Goal: Task Accomplishment & Management: Manage account settings

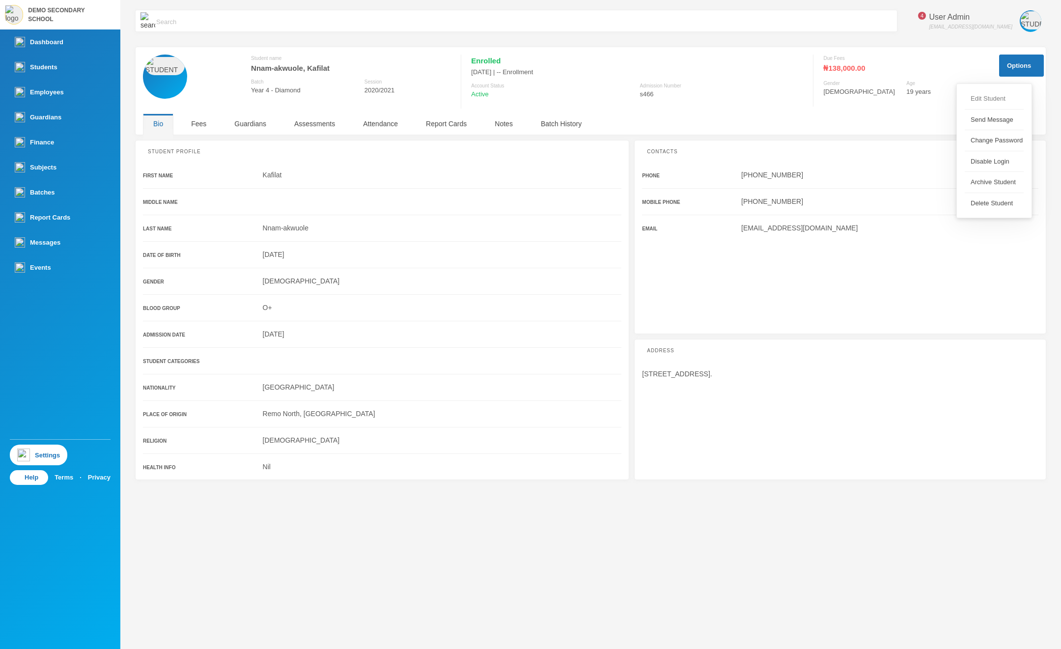
click at [998, 101] on button "Edit Student" at bounding box center [985, 99] width 42 height 18
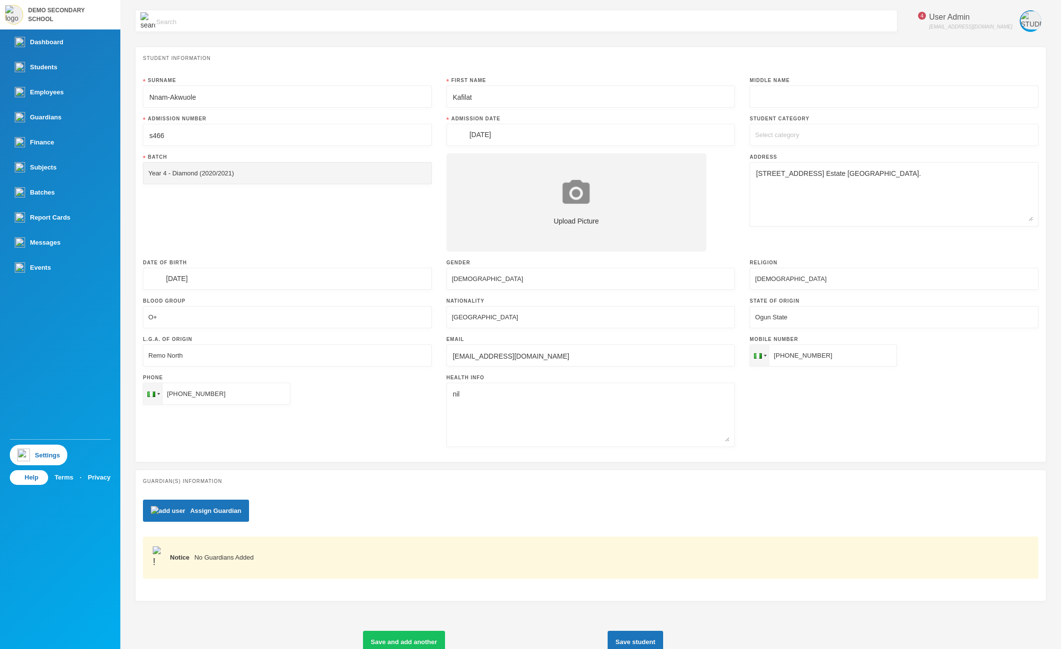
click at [799, 131] on div "Select category" at bounding box center [777, 135] width 44 height 10
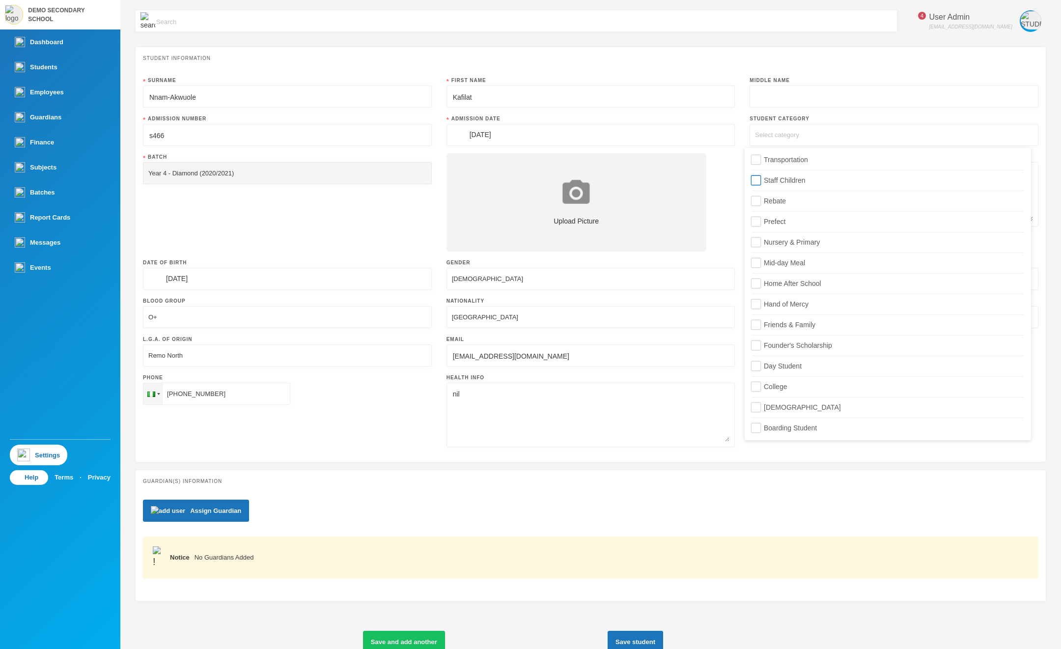
click at [782, 181] on span "Staff Children" at bounding box center [785, 180] width 50 height 8
click at [761, 181] on input "Staff Children" at bounding box center [756, 180] width 10 height 10
checkbox input "true"
click at [788, 323] on span "Friends & Family" at bounding box center [789, 325] width 59 height 8
click at [761, 323] on input "Friends & Family" at bounding box center [756, 325] width 10 height 10
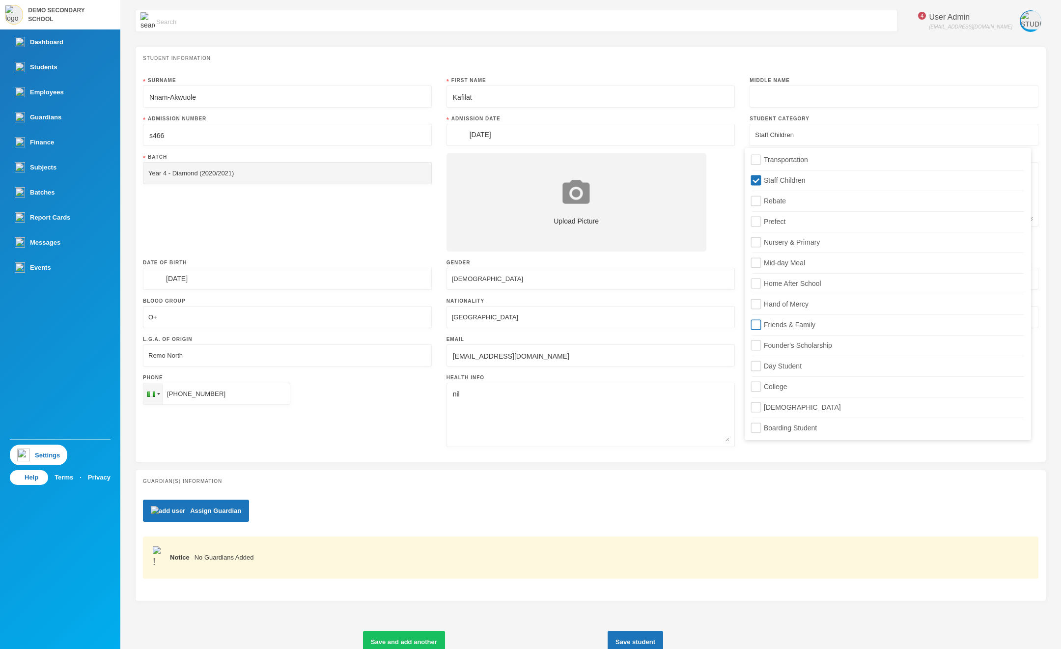
checkbox input "true"
click at [792, 342] on span "Founder's Scholarship" at bounding box center [798, 345] width 76 height 8
click at [761, 342] on input "Founder's Scholarship" at bounding box center [756, 345] width 10 height 10
checkbox input "true"
click at [715, 68] on div "Student Information Surname [PERSON_NAME] First Name Kafilat Middle Name Admiss…" at bounding box center [590, 254] width 911 height 415
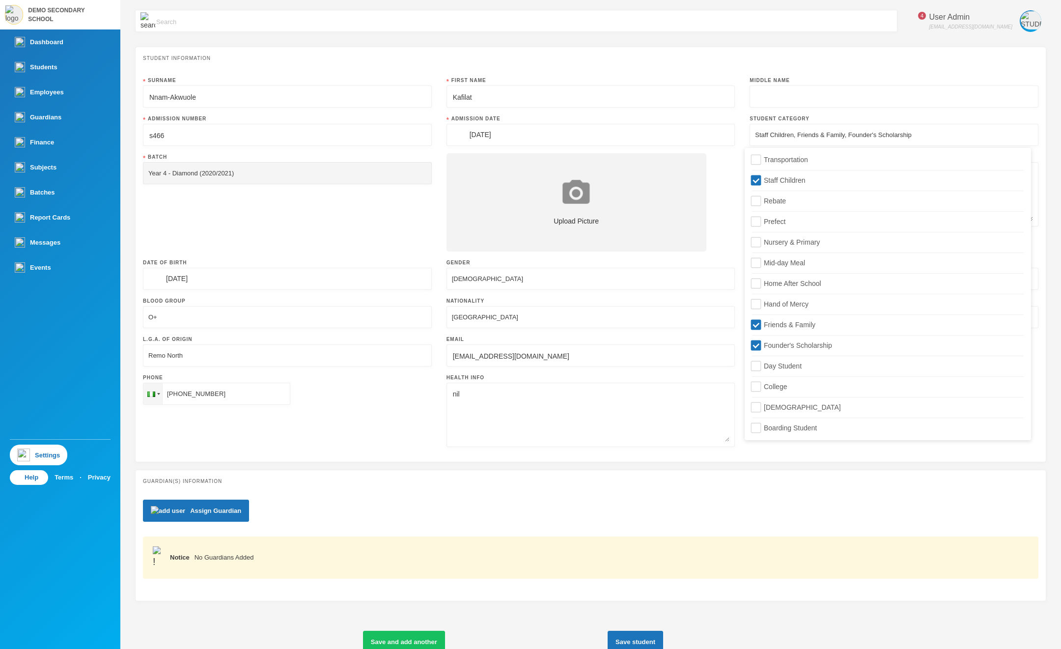
click at [715, 68] on div "Student Information Surname [PERSON_NAME] First Name Kafilat Middle Name Admiss…" at bounding box center [590, 254] width 911 height 415
click at [805, 129] on div "Staff Children, Friends & Family, Founder's Scholarship" at bounding box center [893, 135] width 289 height 22
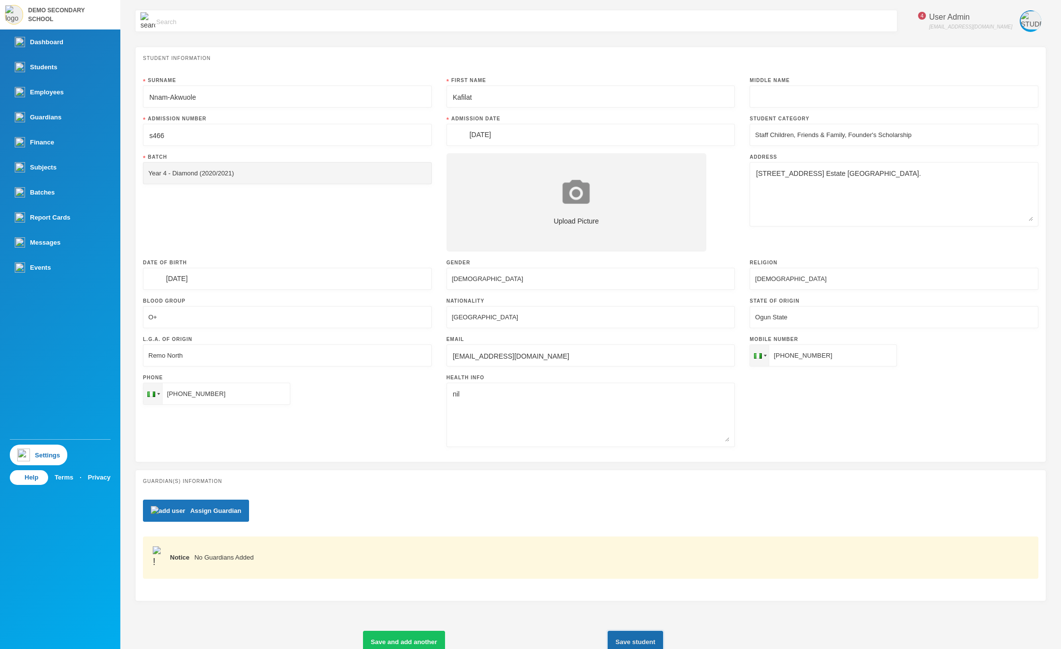
click at [663, 634] on button "Save student" at bounding box center [634, 641] width 55 height 22
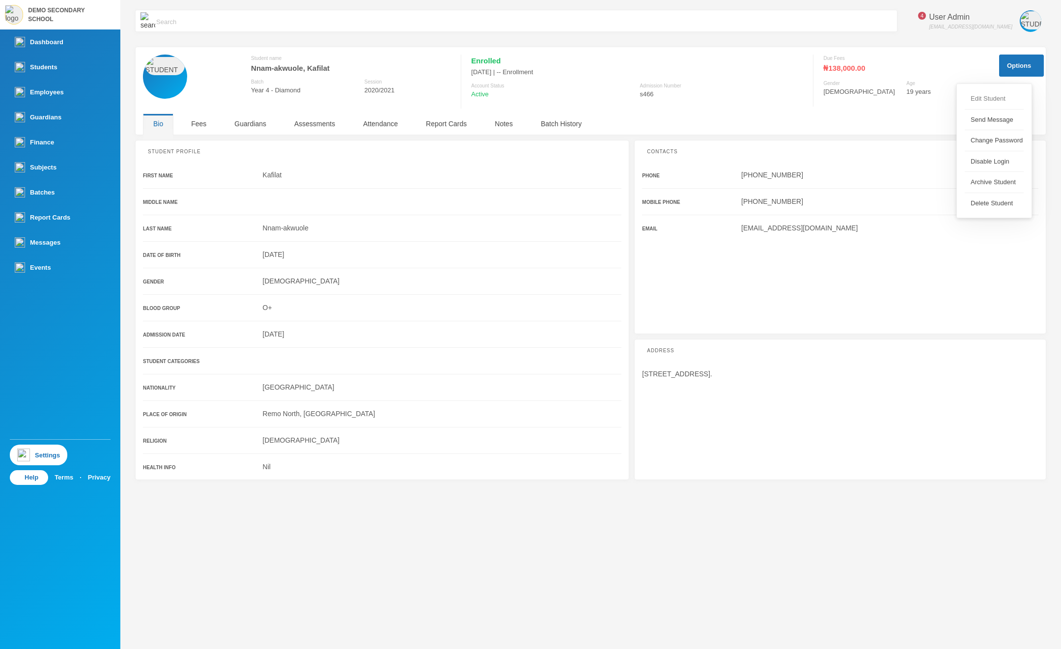
click at [993, 100] on button "Edit Student" at bounding box center [985, 99] width 42 height 18
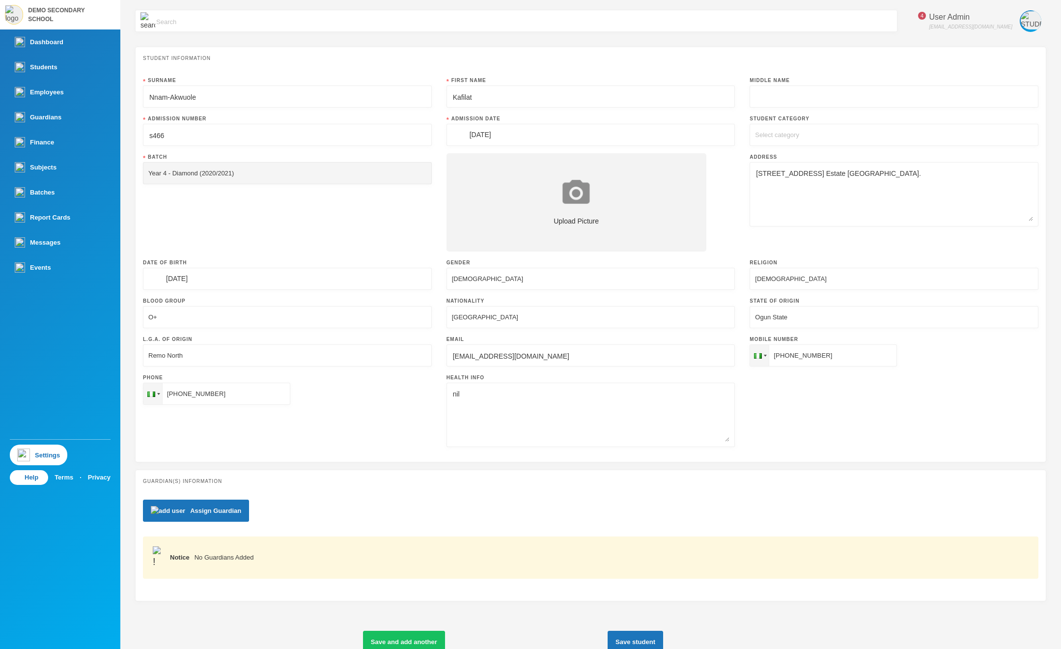
click at [799, 135] on div "Select category" at bounding box center [777, 135] width 44 height 10
